Goal: Subscribe to service/newsletter

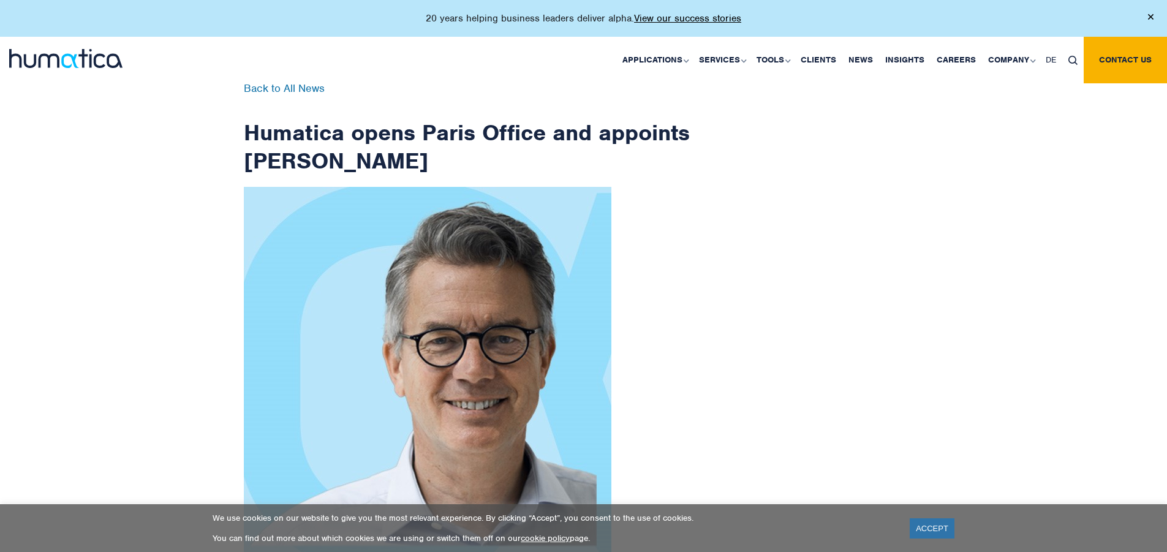
scroll to position [1954, 0]
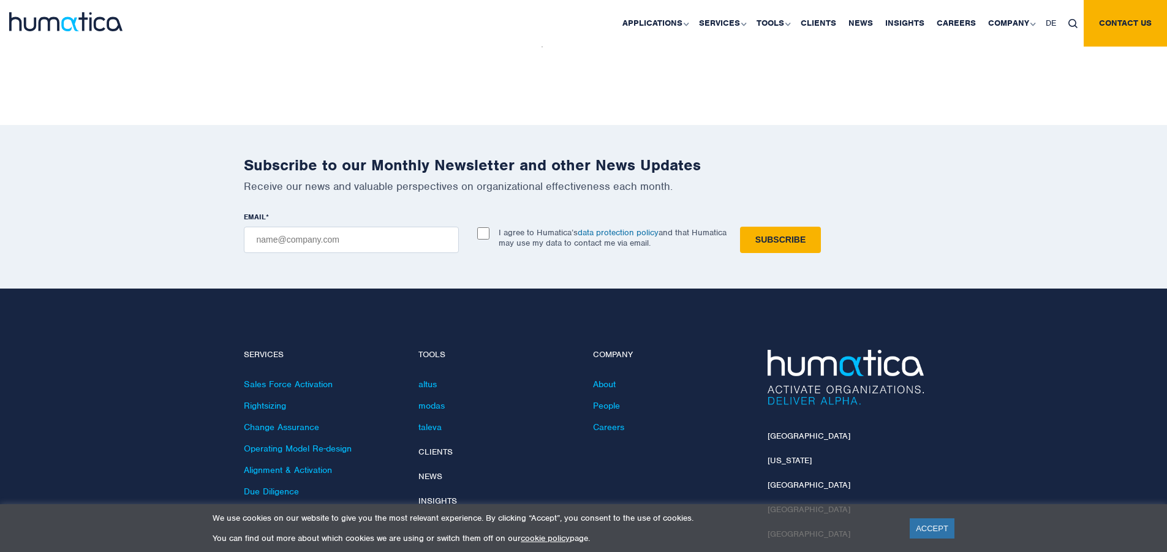
checkbox input "true"
type input "[EMAIL_ADDRESS][DOMAIN_NAME]"
click at [740, 227] on input "Subscribe" at bounding box center [780, 240] width 81 height 26
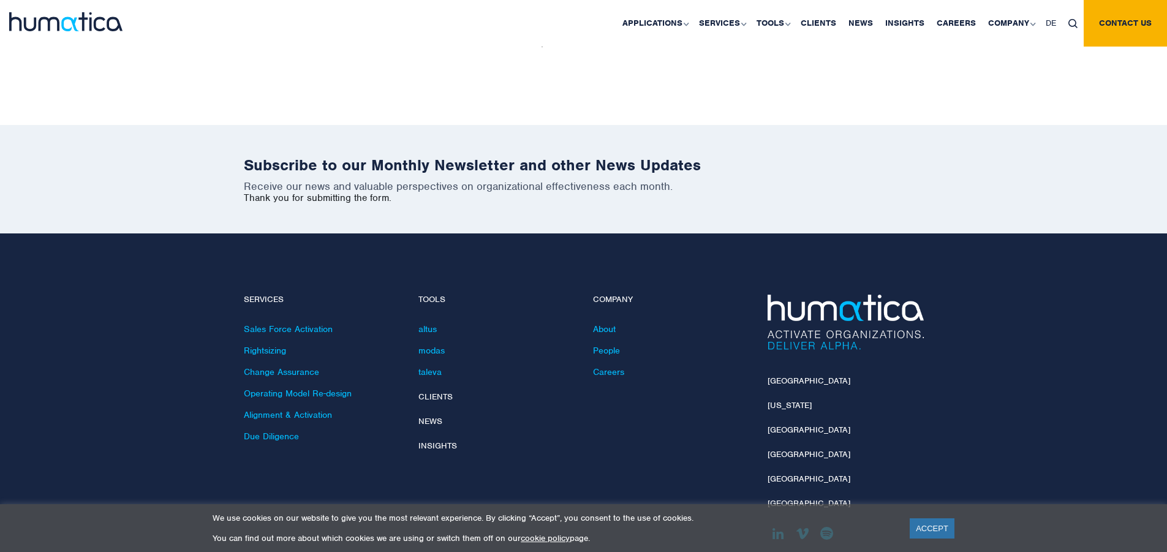
scroll to position [1899, 0]
